Goal: Information Seeking & Learning: Learn about a topic

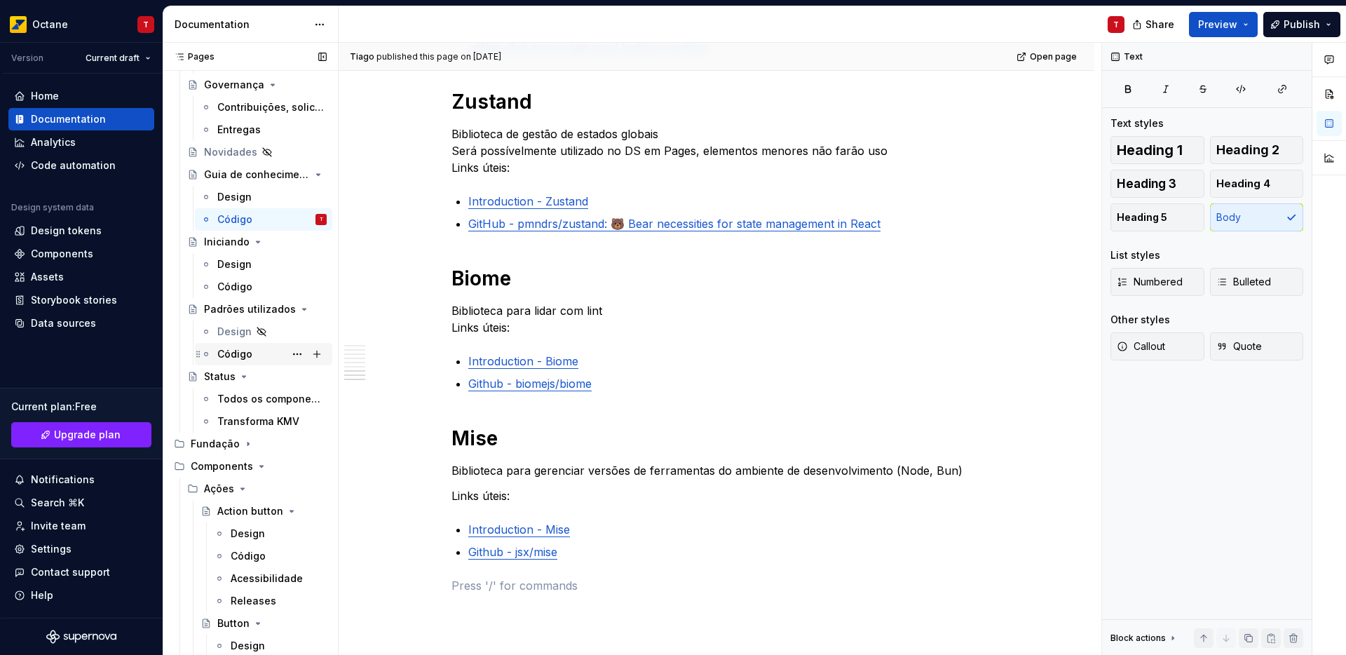
scroll to position [146, 0]
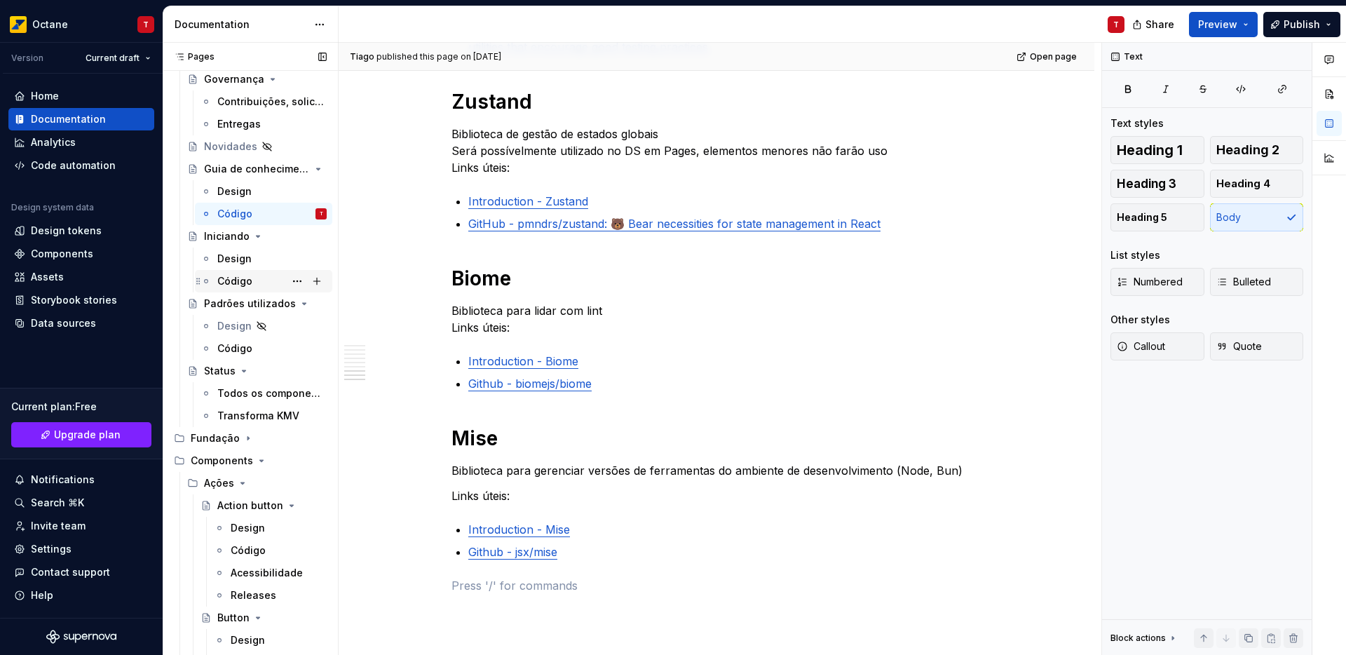
click at [233, 285] on div "Código" at bounding box center [234, 281] width 35 height 14
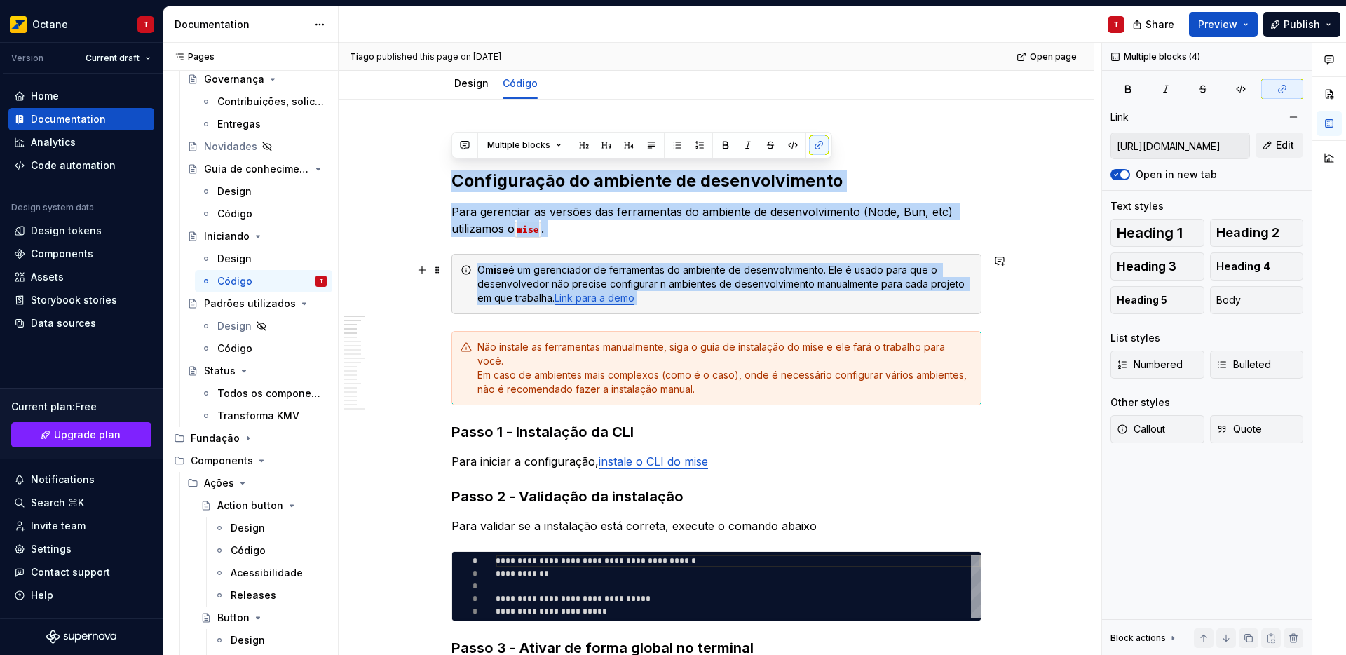
scroll to position [191, 0]
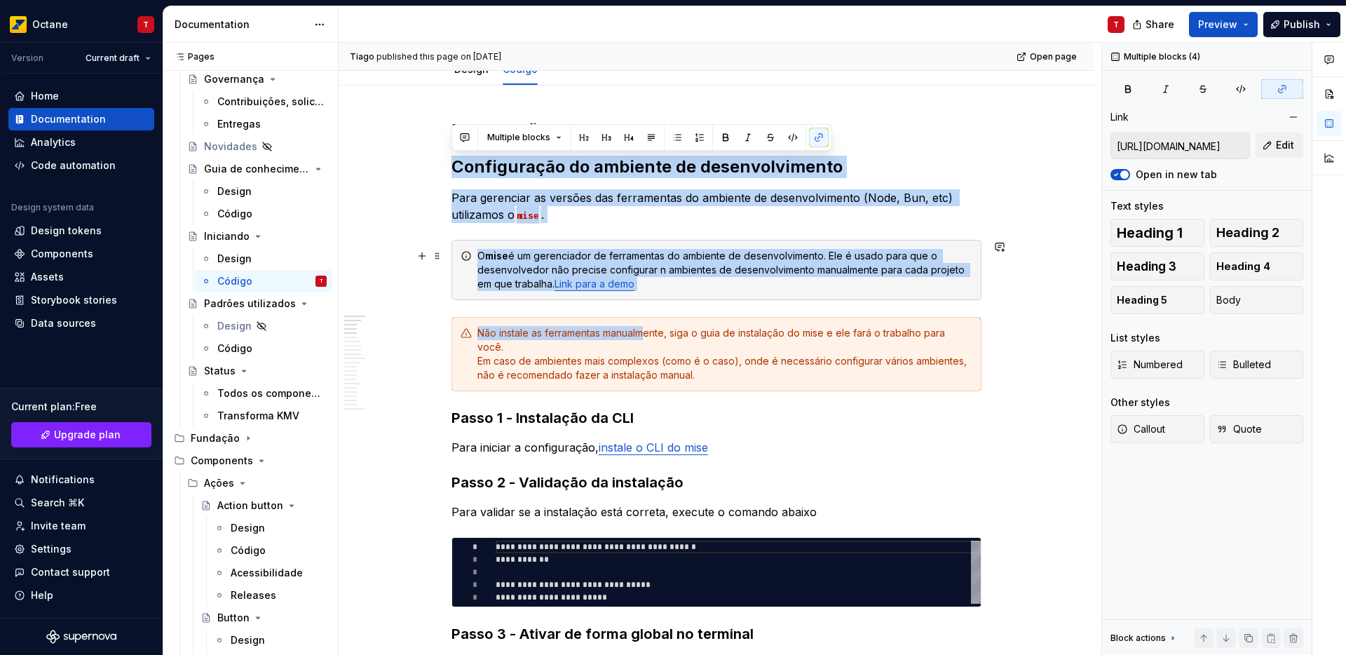
drag, startPoint x: 498, startPoint y: 293, endPoint x: 642, endPoint y: 334, distance: 150.2
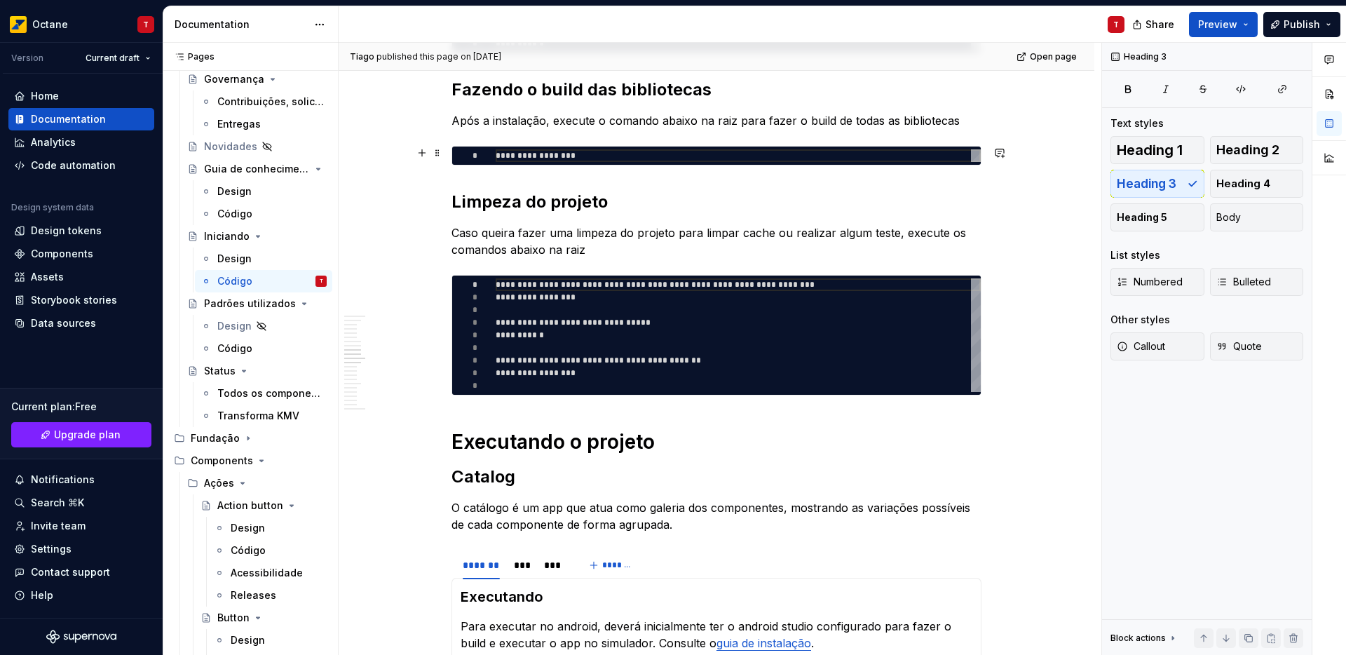
scroll to position [1461, 0]
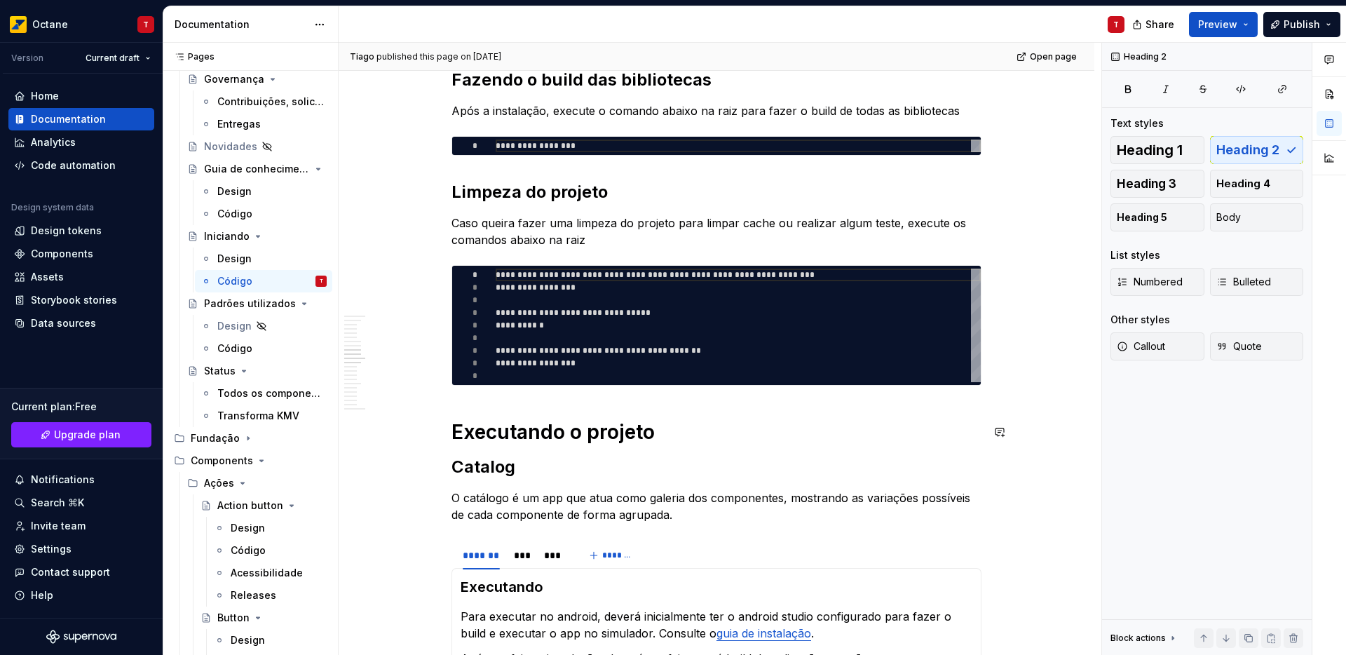
click at [725, 449] on div "**********" at bounding box center [716, 219] width 530 height 2740
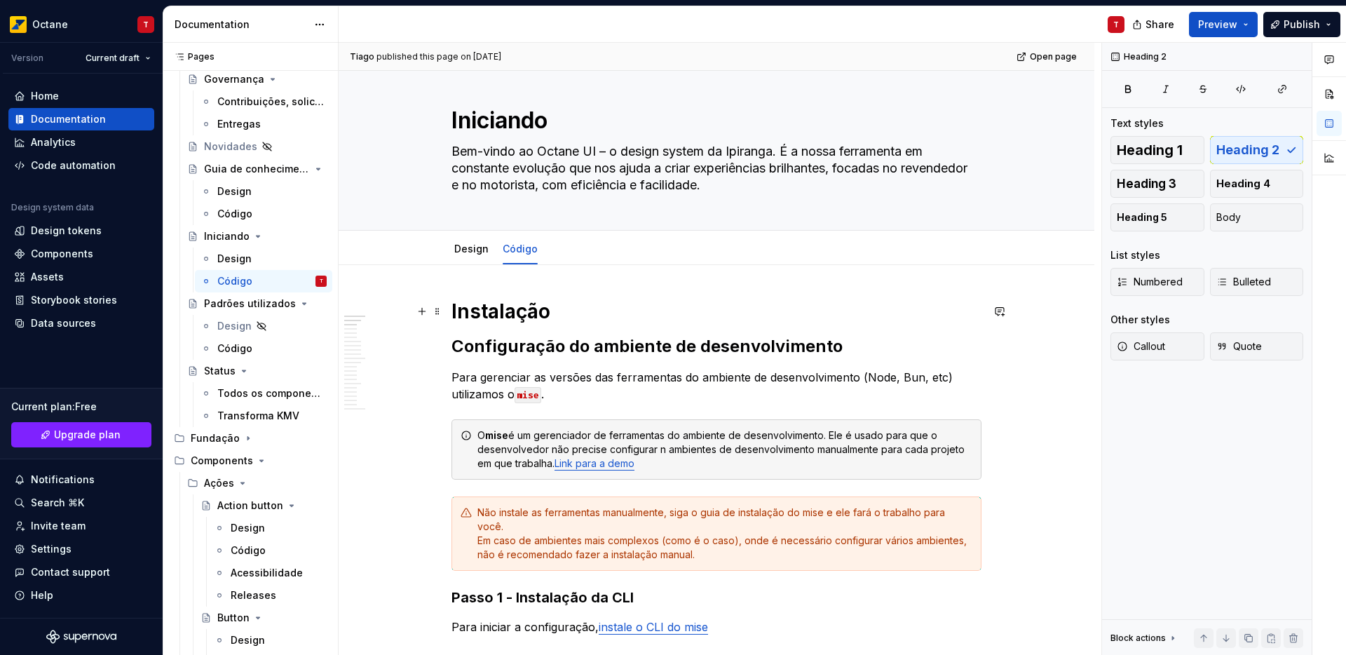
scroll to position [13, 0]
click at [245, 349] on div "Código" at bounding box center [234, 348] width 35 height 14
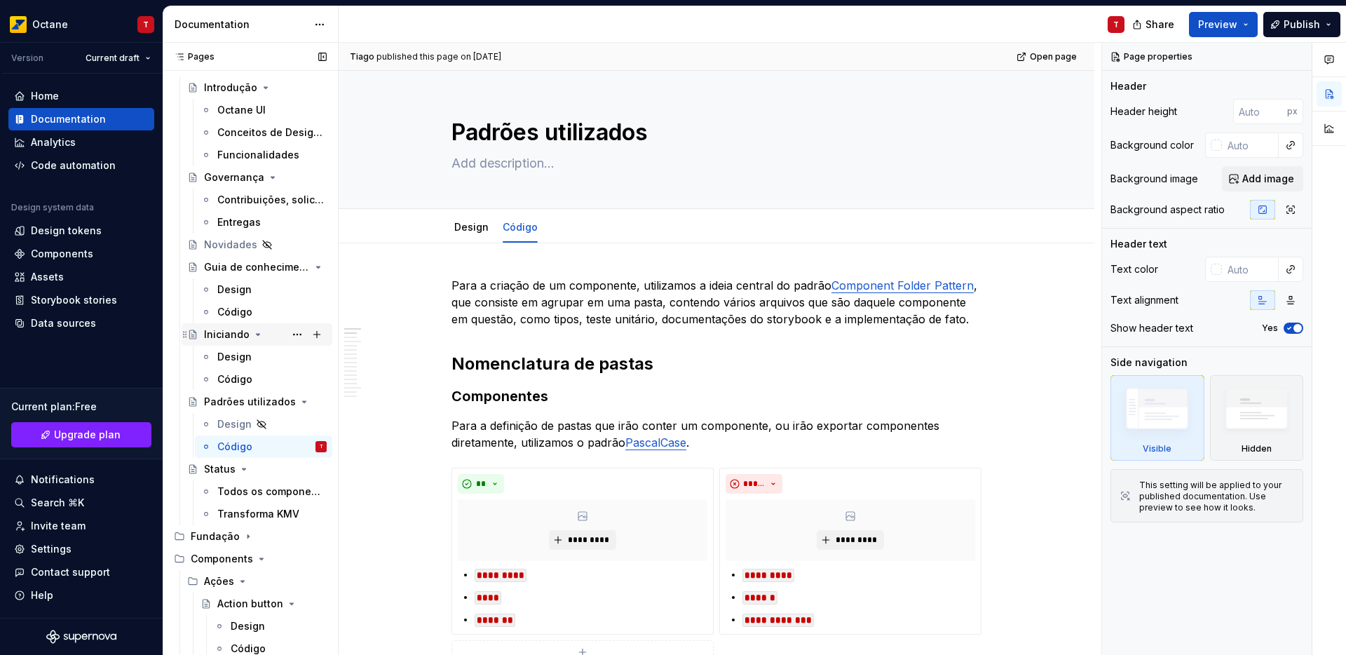
scroll to position [40, 0]
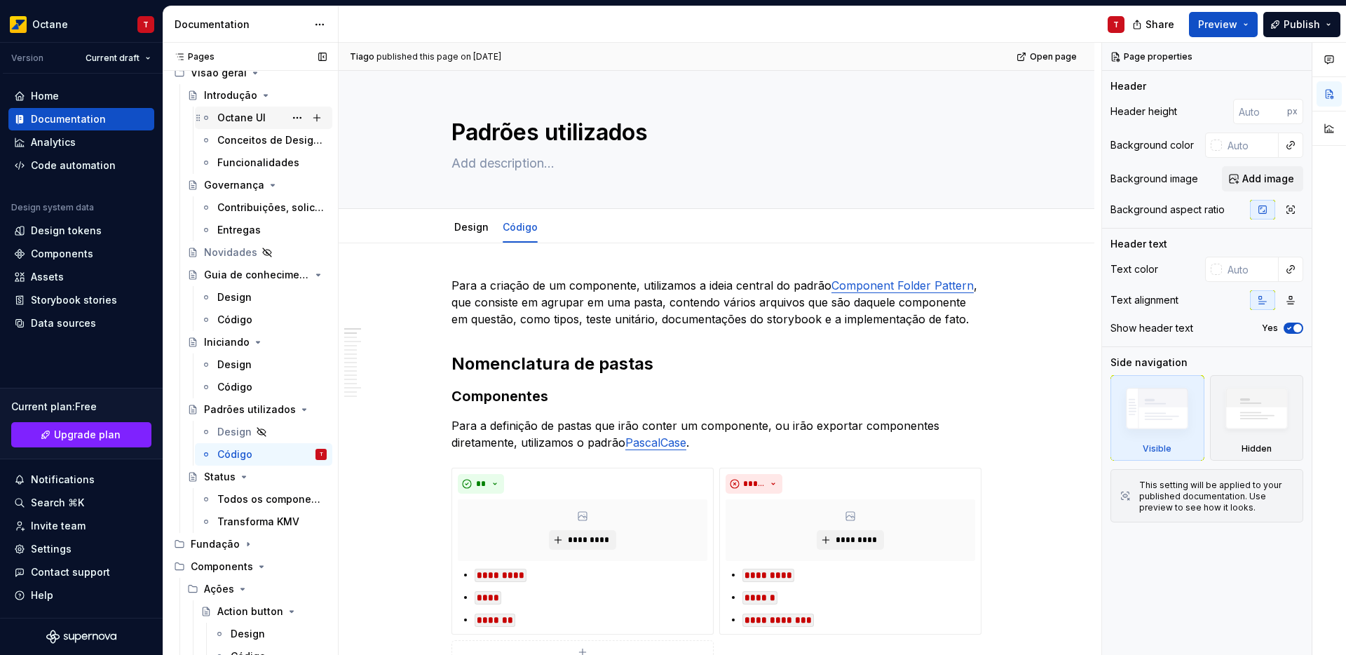
click at [240, 121] on div "Octane UI" at bounding box center [241, 118] width 48 height 14
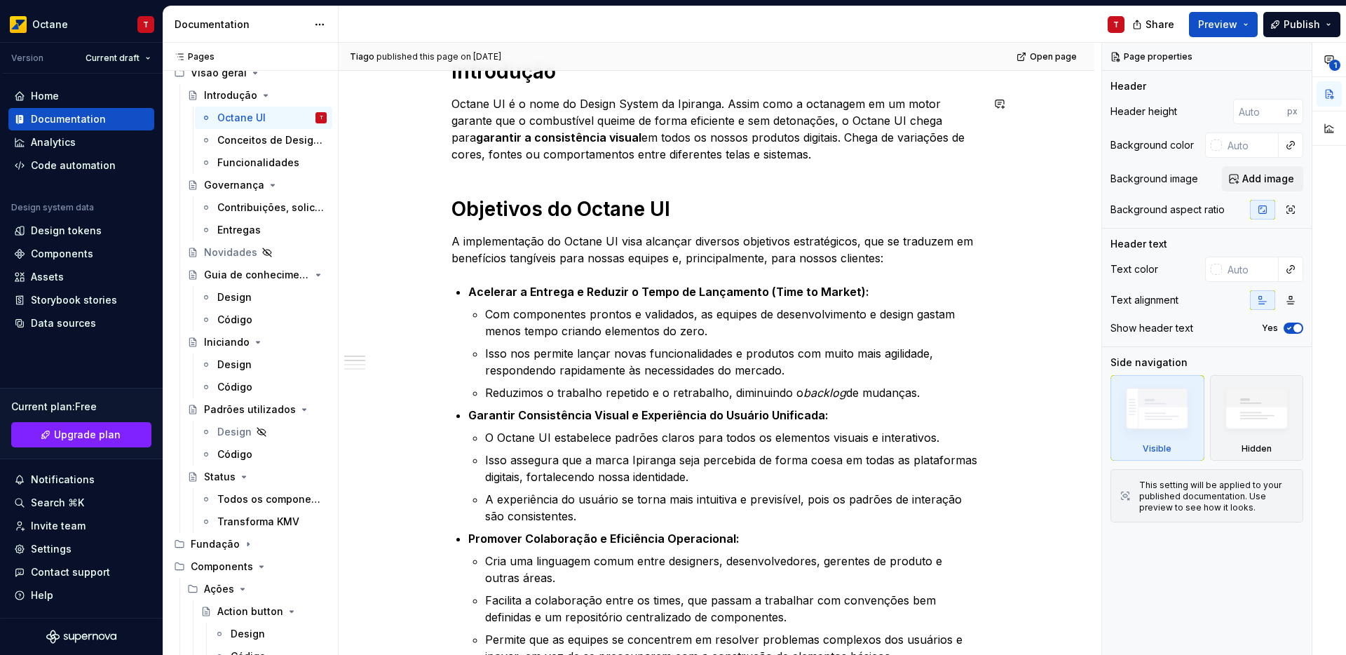
scroll to position [254, 0]
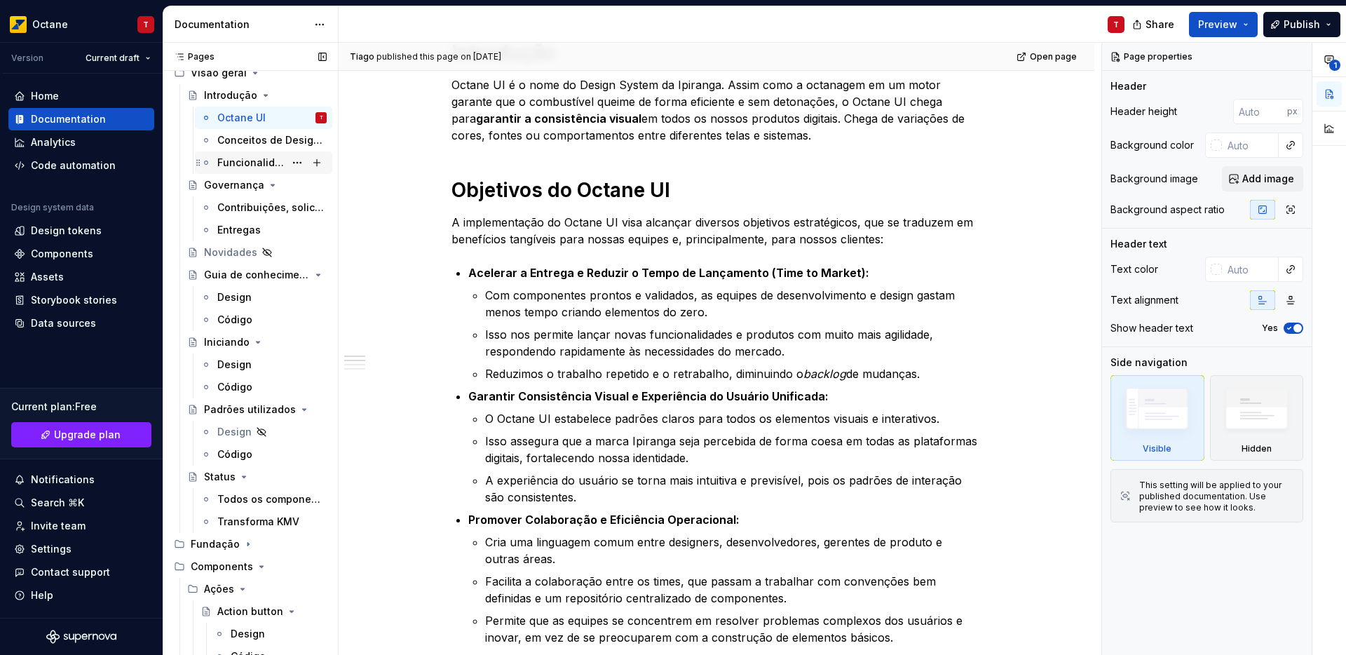
click at [238, 164] on div "Funcionalidades" at bounding box center [250, 163] width 67 height 14
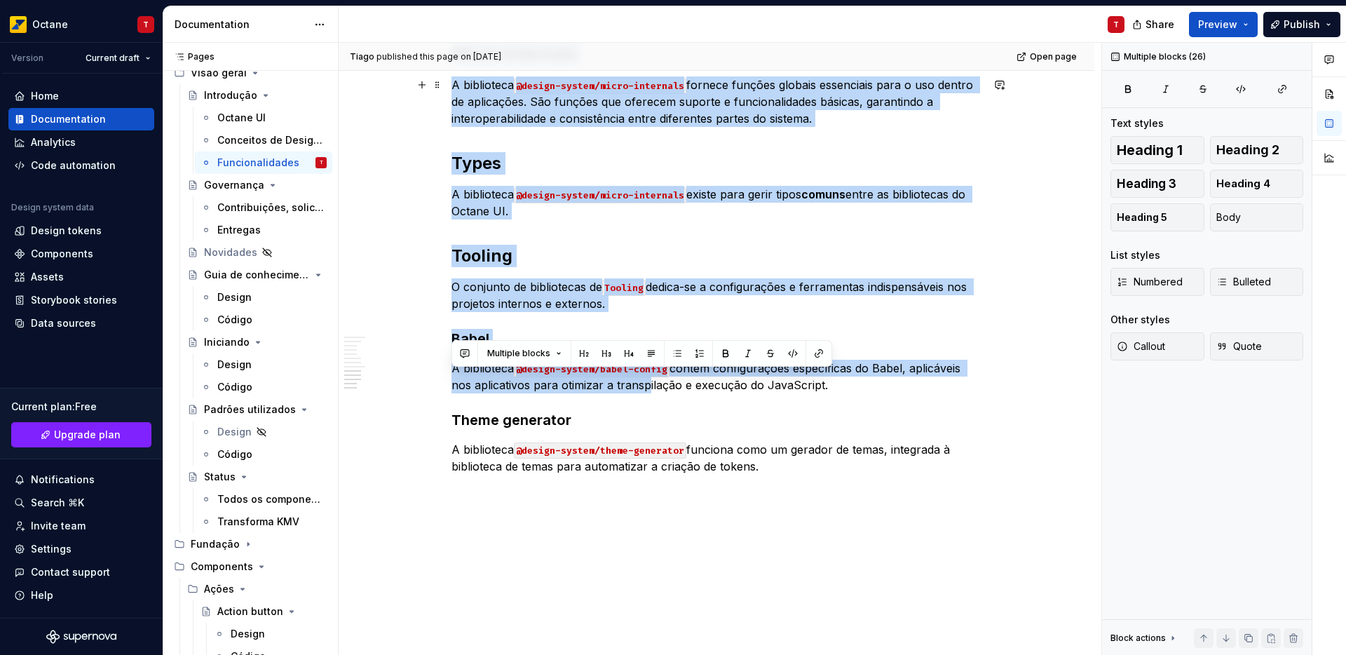
scroll to position [1200, 0]
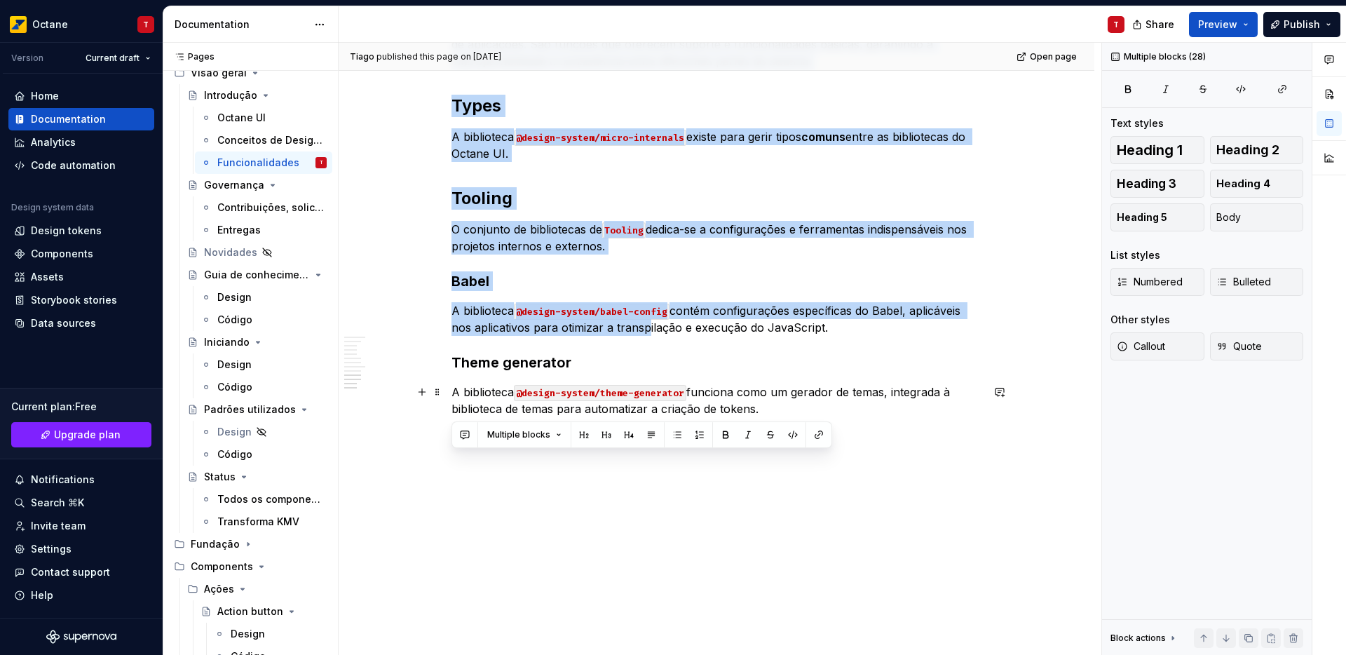
drag, startPoint x: 454, startPoint y: 180, endPoint x: 959, endPoint y: 412, distance: 555.4
copy div "Loremipsumd sitametc Adi elitseddoei tem inc utlaboreetdolore magn aliquae ad m…"
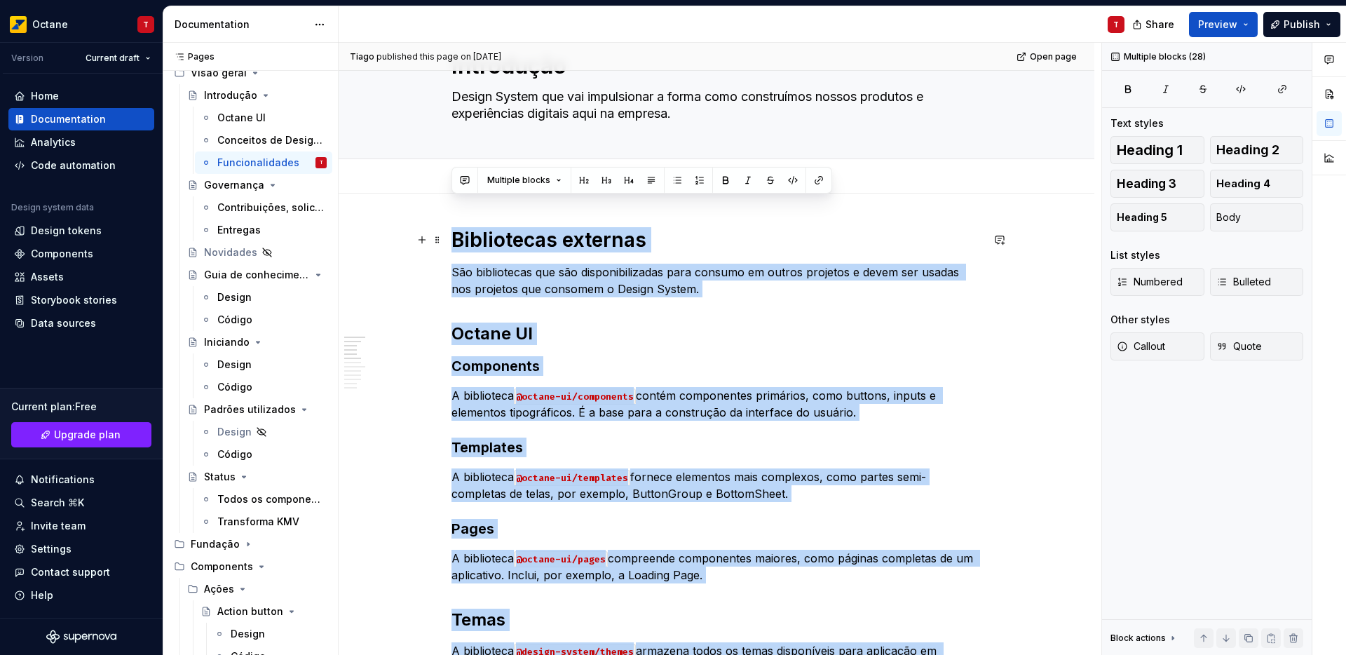
scroll to position [0, 0]
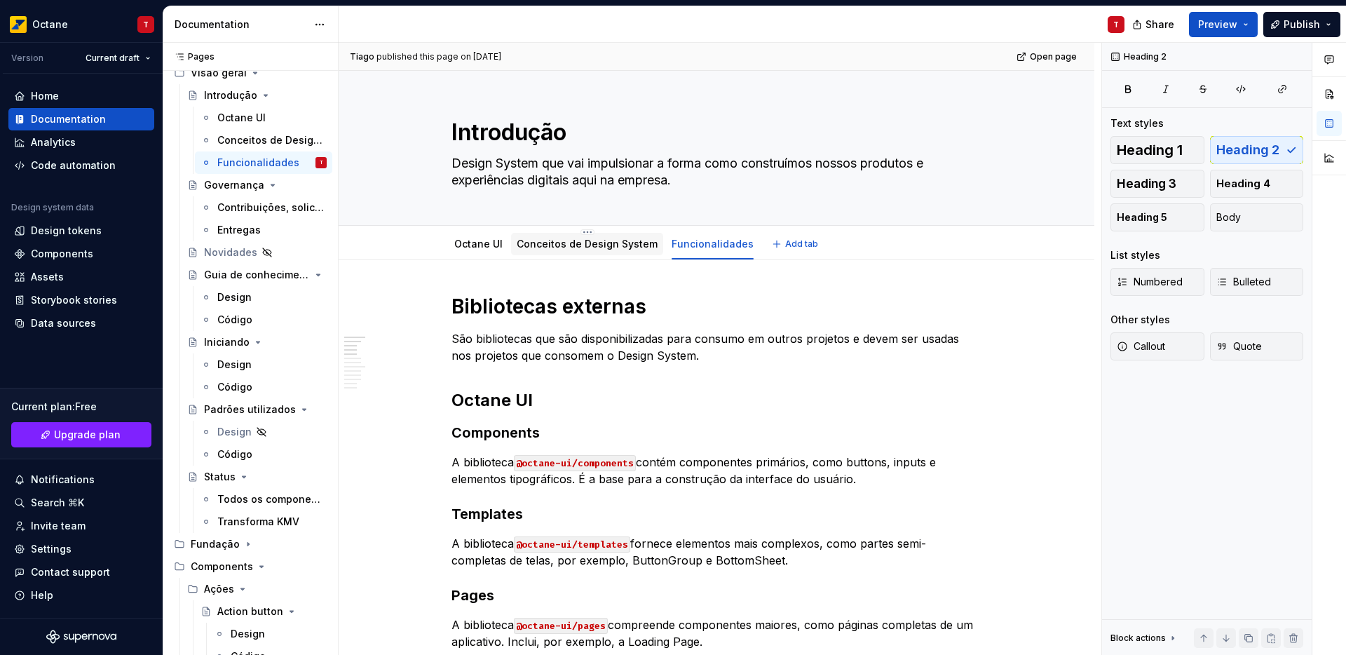
click at [546, 241] on link "Conceitos de Design System" at bounding box center [587, 244] width 141 height 12
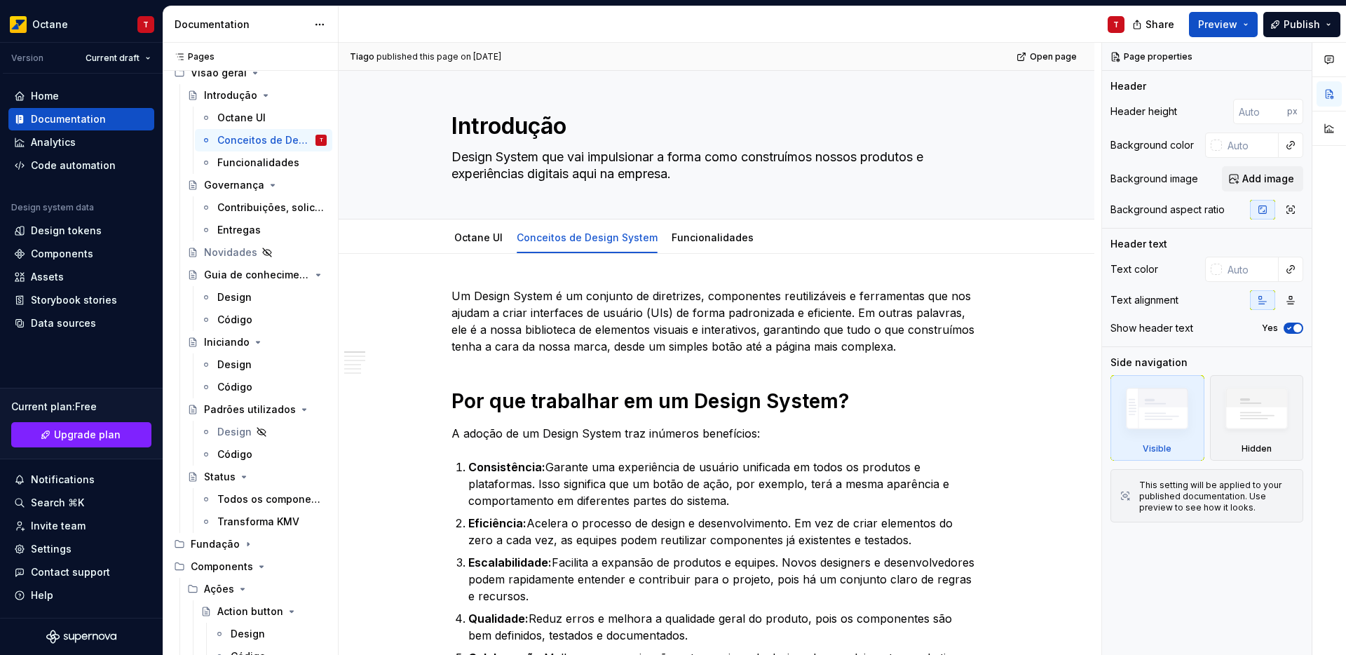
scroll to position [8, 0]
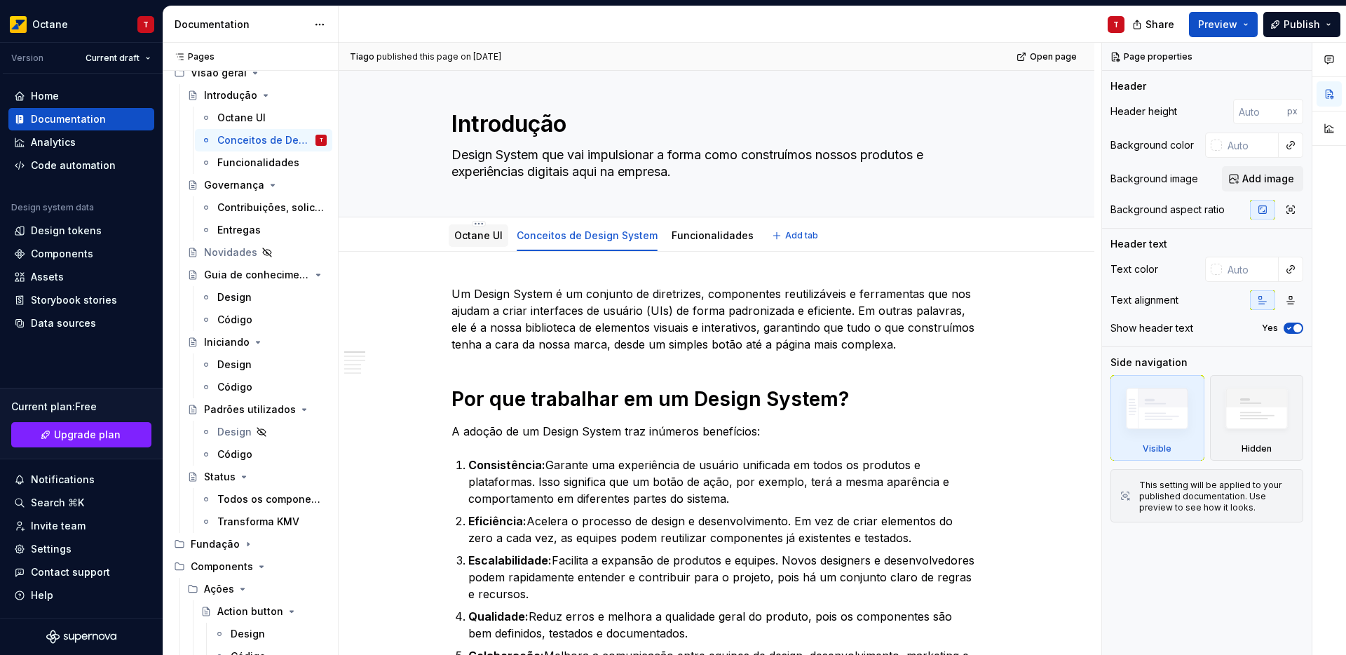
click at [457, 228] on div "Octane UI" at bounding box center [478, 235] width 48 height 14
click at [472, 241] on div "Octane UI" at bounding box center [478, 235] width 48 height 14
click at [472, 233] on link "Octane UI" at bounding box center [478, 235] width 48 height 12
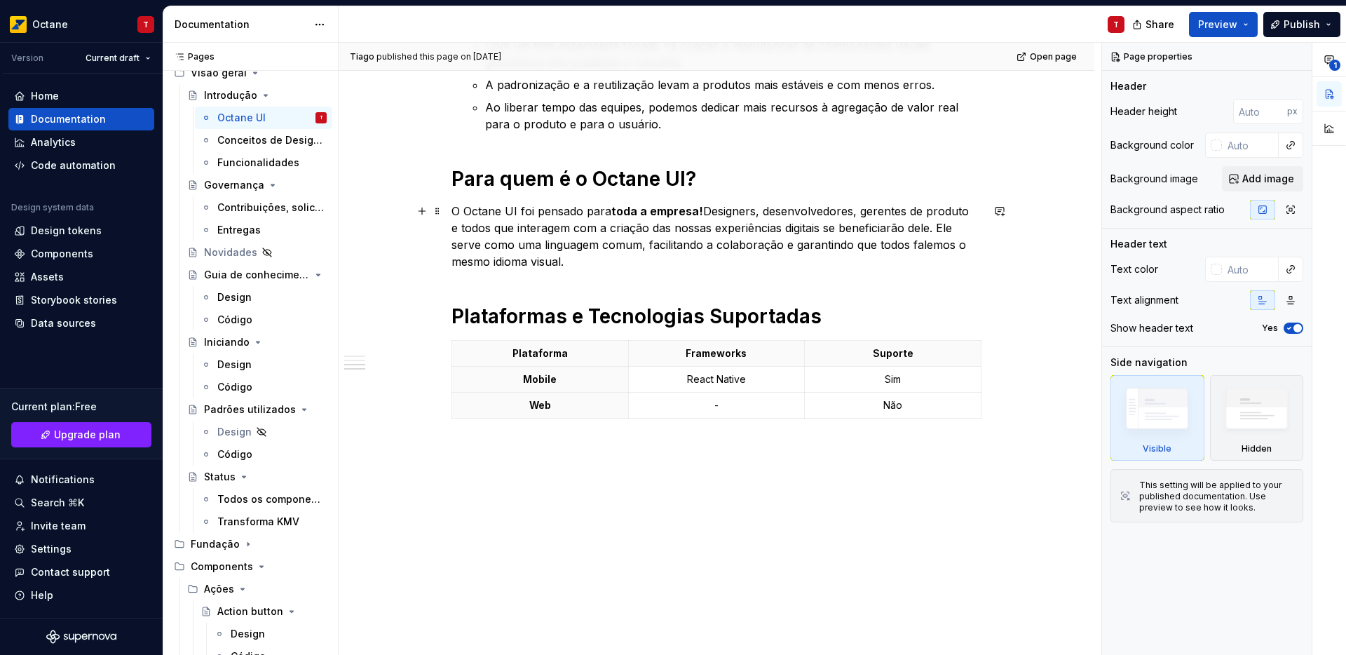
scroll to position [905, 0]
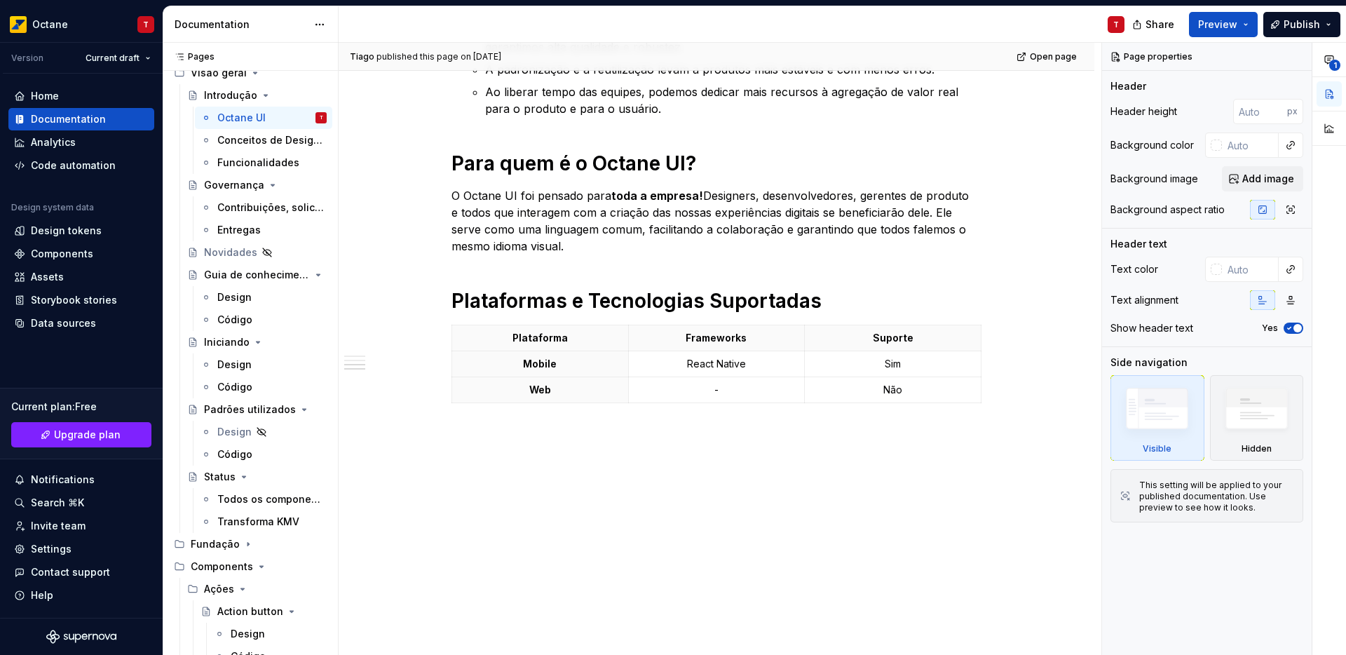
type textarea "*"
